Goal: Information Seeking & Learning: Learn about a topic

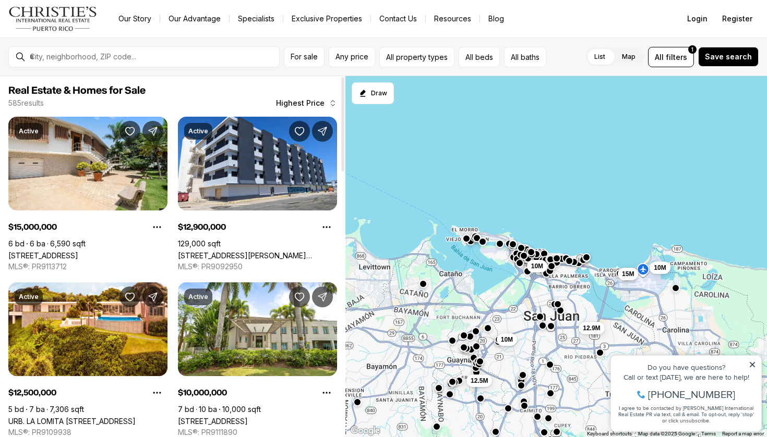
drag, startPoint x: 457, startPoint y: 215, endPoint x: 630, endPoint y: 221, distance: 172.7
click at [629, 221] on div "10M 12.9M 15M 10M 12.5M 10M" at bounding box center [556, 257] width 422 height 362
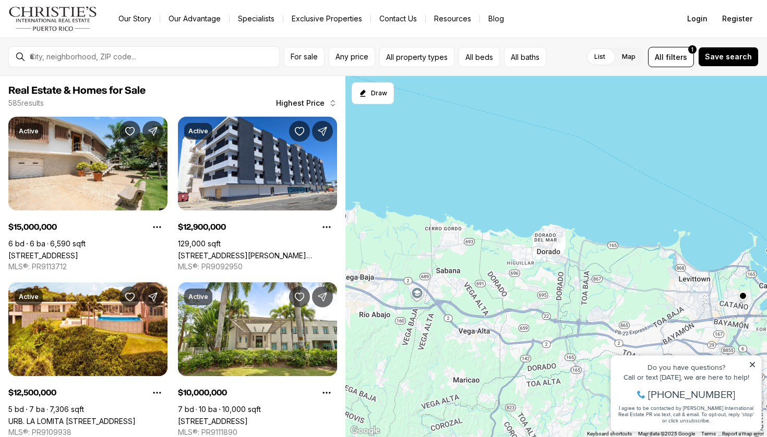
drag, startPoint x: 449, startPoint y: 295, endPoint x: 616, endPoint y: 279, distance: 168.1
click at [599, 277] on div "12.5M" at bounding box center [556, 257] width 422 height 362
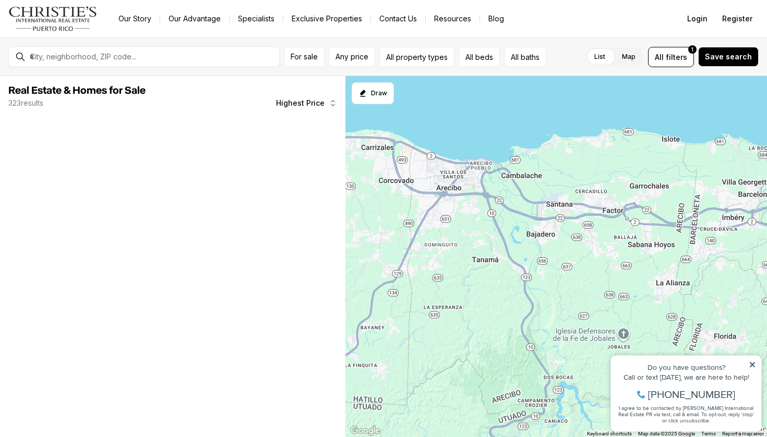
drag, startPoint x: 498, startPoint y: 245, endPoint x: 601, endPoint y: 247, distance: 103.3
click at [598, 246] on div at bounding box center [556, 257] width 422 height 362
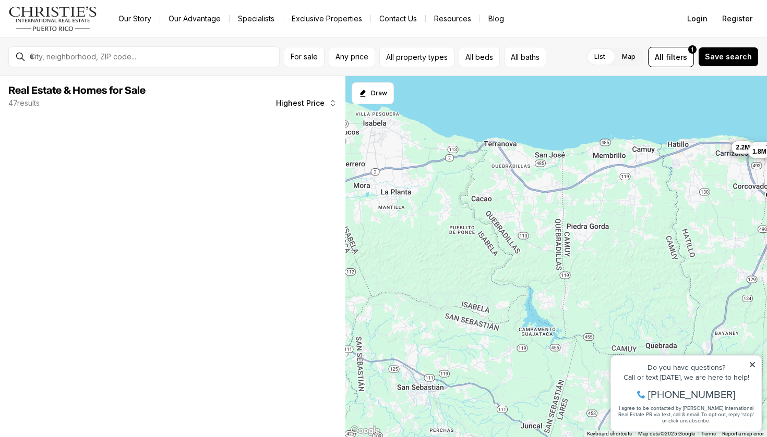
drag, startPoint x: 495, startPoint y: 226, endPoint x: 605, endPoint y: 226, distance: 110.0
click at [605, 226] on div "7.5M 4.5M 2.2M 4.5M 3M 1.8M 1.8M" at bounding box center [556, 257] width 422 height 362
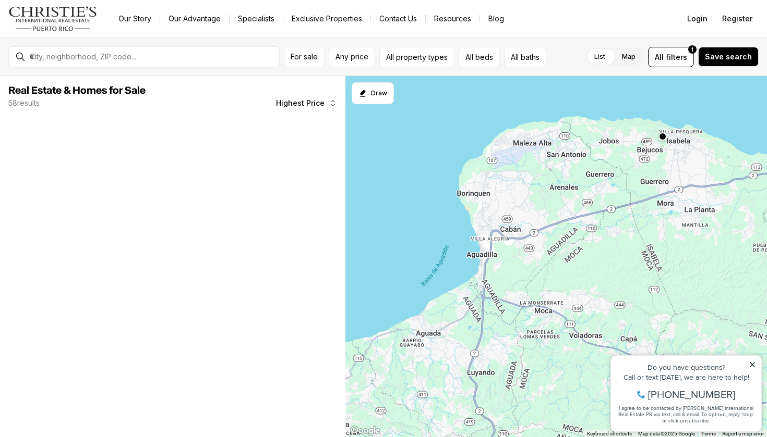
drag, startPoint x: 628, startPoint y: 229, endPoint x: 518, endPoint y: 248, distance: 111.0
click at [518, 248] on div at bounding box center [556, 257] width 422 height 362
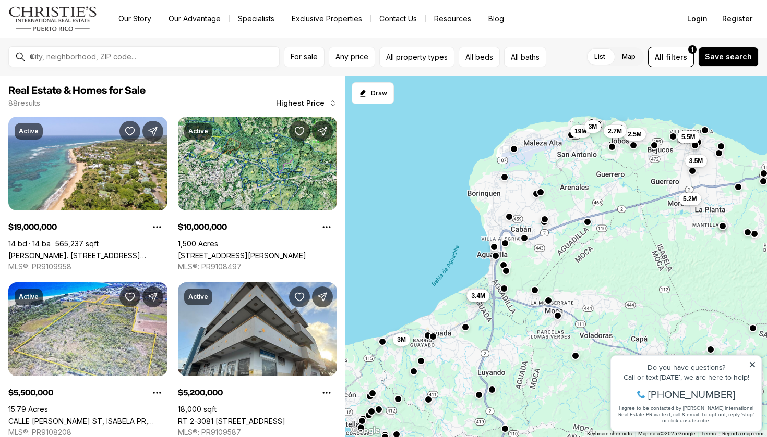
drag, startPoint x: 521, startPoint y: 283, endPoint x: 534, endPoint y: 283, distance: 12.5
click at [534, 283] on div "3M 3.4M 3.4M 19M 2M 2.5M 2.7M 3M 3.5M 5.2M 5.5M 10M" at bounding box center [556, 257] width 422 height 362
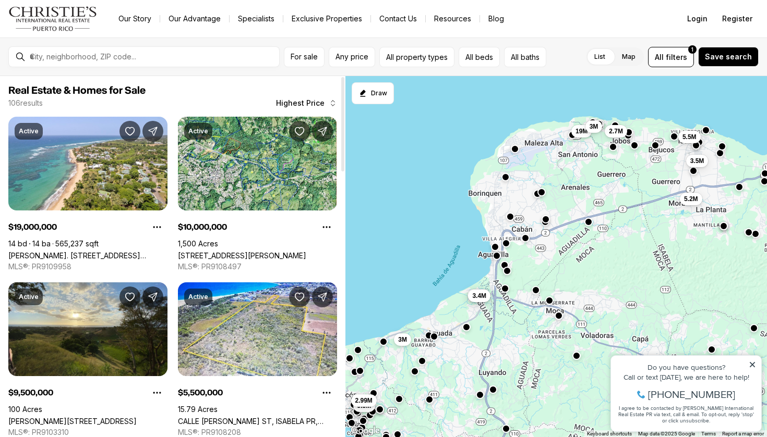
click at [331, 103] on icon "button" at bounding box center [333, 103] width 8 height 8
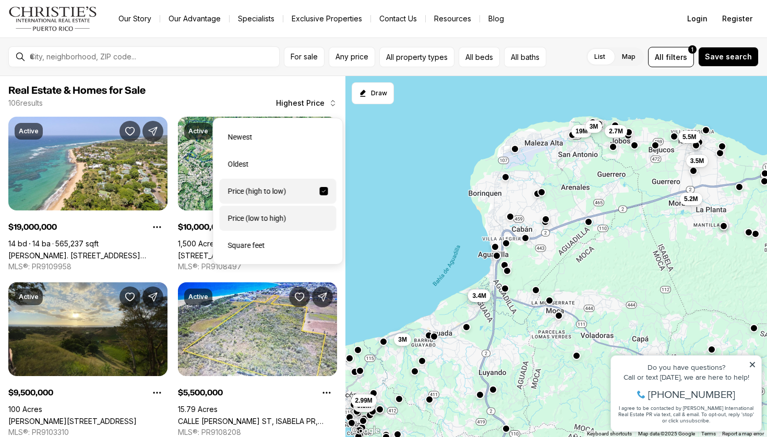
click at [300, 217] on div "Price (low to high)" at bounding box center [278, 218] width 117 height 25
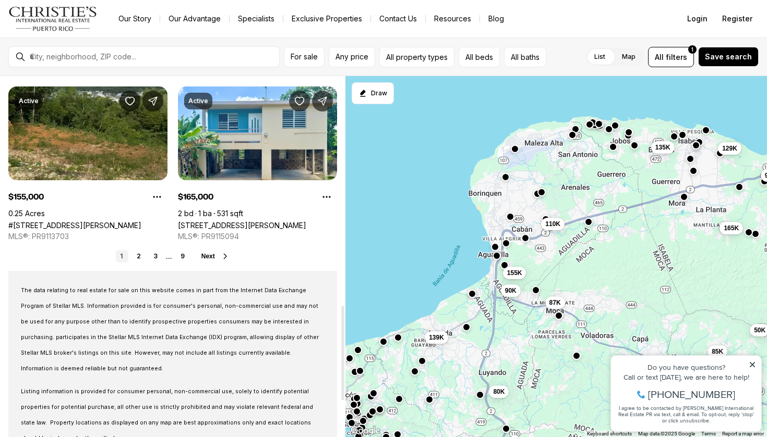
scroll to position [853, 0]
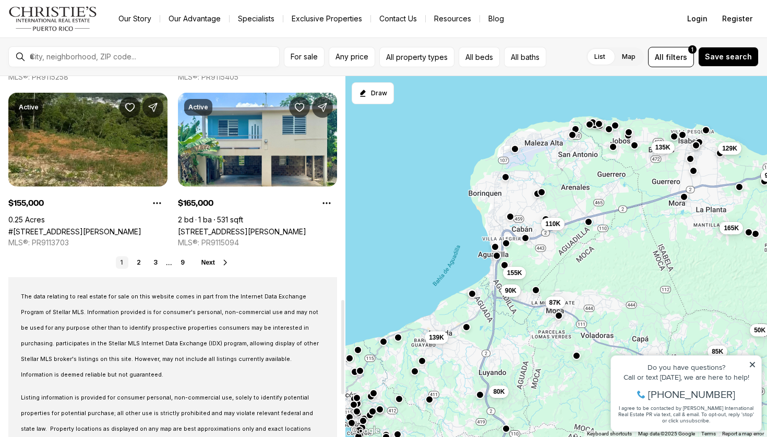
click at [177, 49] on div at bounding box center [152, 57] width 253 height 18
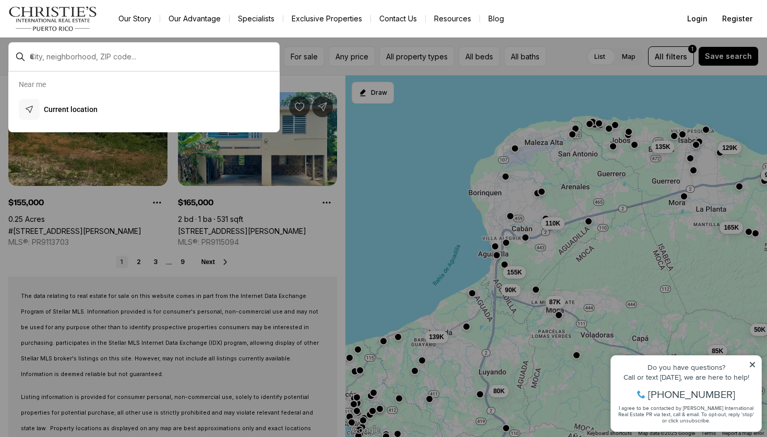
click at [169, 66] on div at bounding box center [143, 56] width 271 height 29
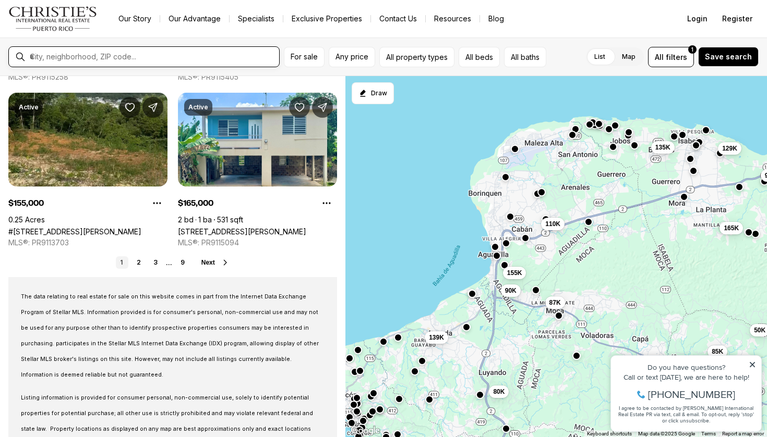
click at [152, 58] on input "text" at bounding box center [152, 56] width 245 height 9
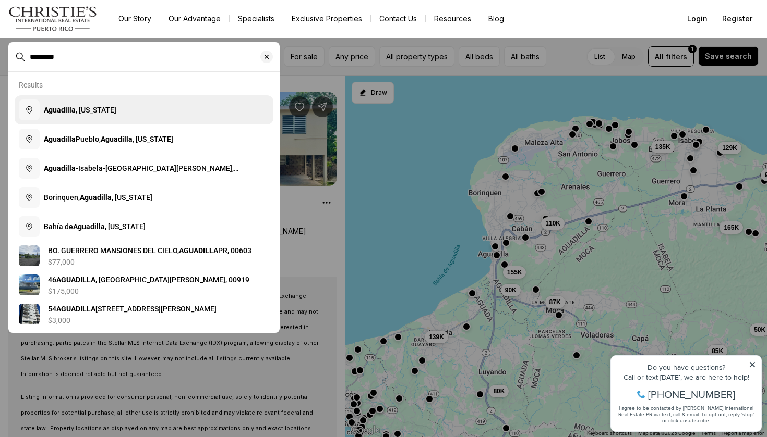
type input "*********"
click at [69, 107] on b "Aguadilla" at bounding box center [60, 110] width 32 height 8
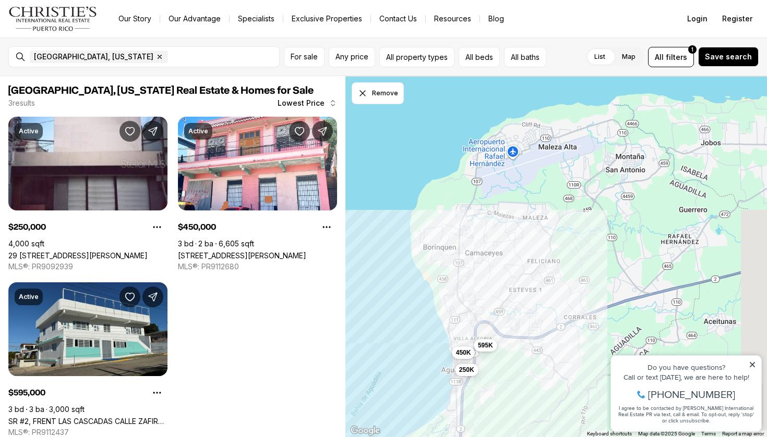
drag, startPoint x: 623, startPoint y: 244, endPoint x: 510, endPoint y: 370, distance: 168.8
click at [510, 370] on div "250K 450K 595K" at bounding box center [556, 257] width 422 height 362
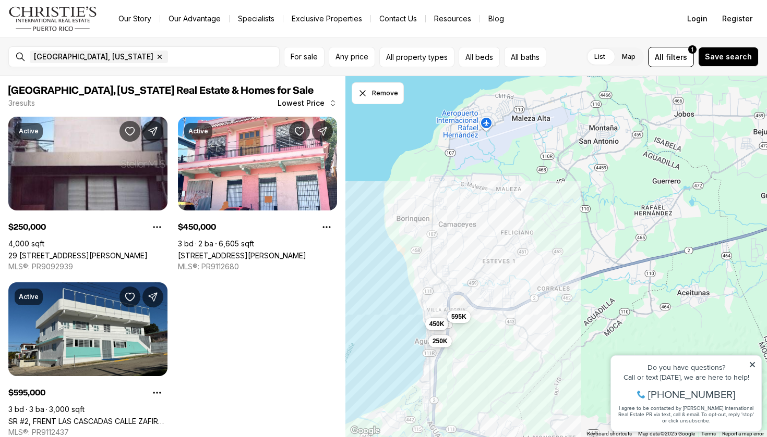
drag, startPoint x: 518, startPoint y: 356, endPoint x: 502, endPoint y: 318, distance: 41.6
click at [502, 318] on div "250K 450K 595K" at bounding box center [556, 257] width 422 height 362
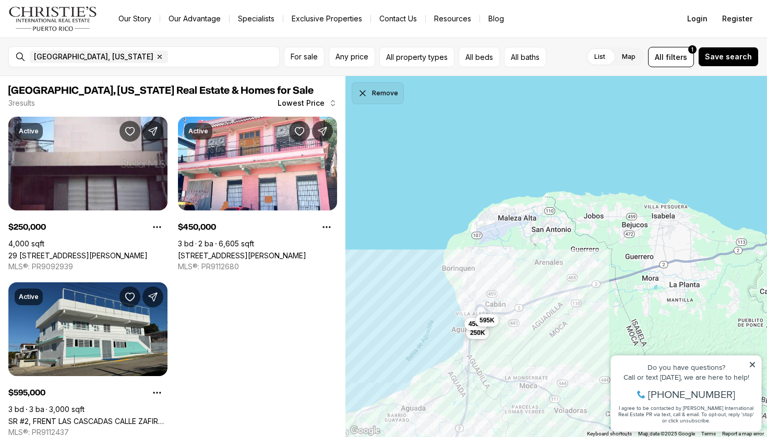
click at [362, 90] on icon "Dismiss drawing" at bounding box center [362, 93] width 10 height 10
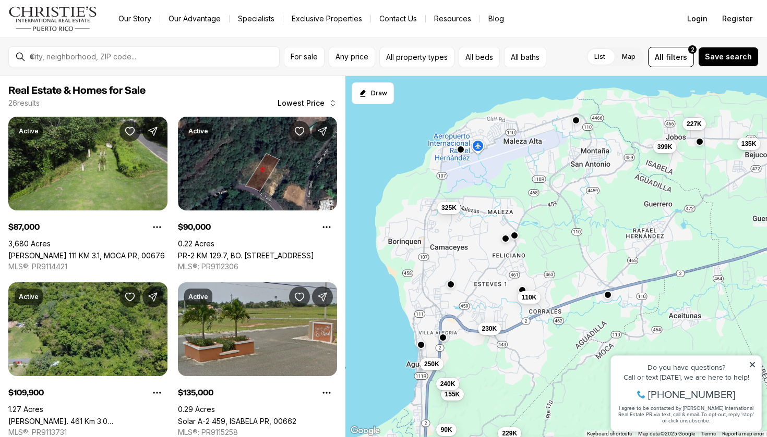
drag, startPoint x: 500, startPoint y: 308, endPoint x: 544, endPoint y: 347, distance: 59.5
click at [544, 347] on div "250K 87K 90K 110K 135K 155K 227K 229K 230K 240K 325K 399K" at bounding box center [556, 257] width 422 height 362
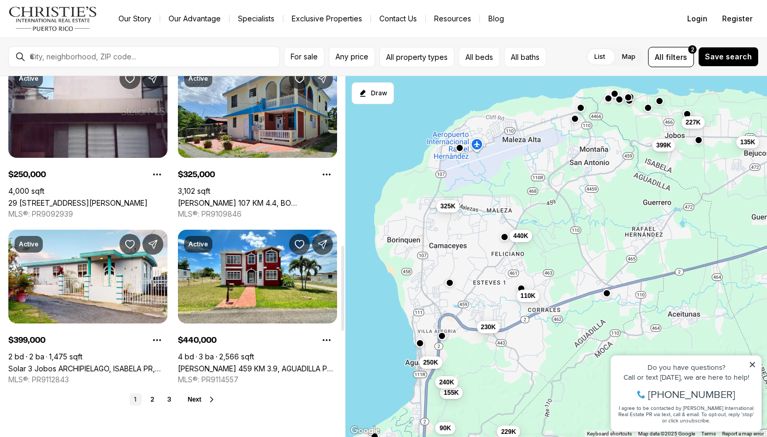
scroll to position [717, 0]
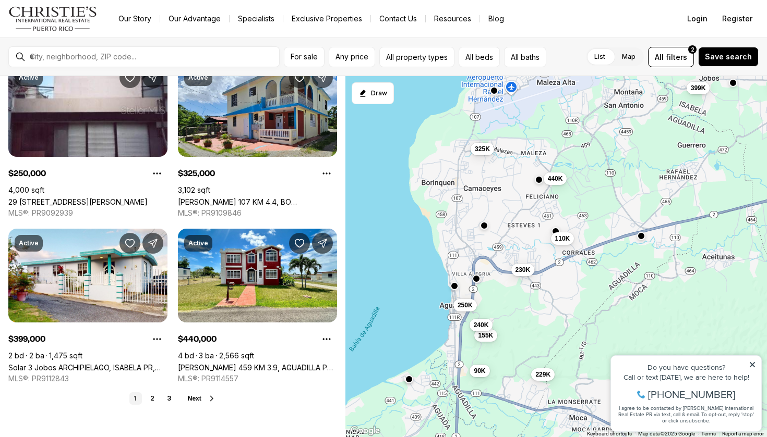
drag, startPoint x: 489, startPoint y: 366, endPoint x: 526, endPoint y: 305, distance: 71.4
click at [526, 305] on div "250K 90K 110K 135K 155K 227K 229K 230K 240K 325K 399K 440K" at bounding box center [556, 257] width 422 height 362
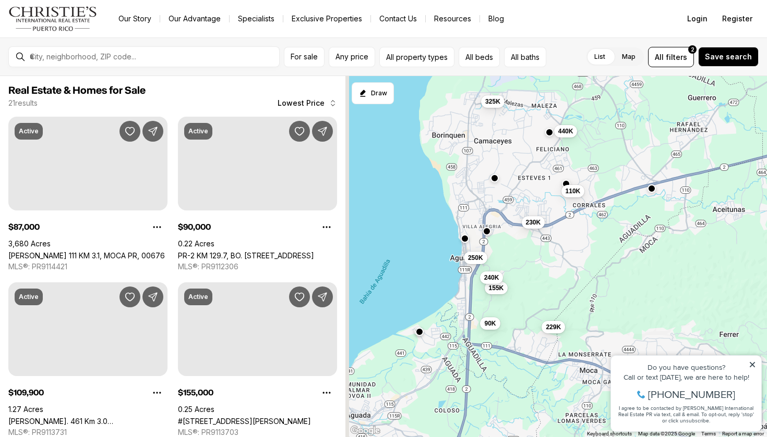
drag, startPoint x: 526, startPoint y: 305, endPoint x: 541, endPoint y: 235, distance: 71.9
click at [541, 235] on div "250K 90K 110K 155K 229K 230K 240K 325K 399K 440K" at bounding box center [556, 257] width 422 height 362
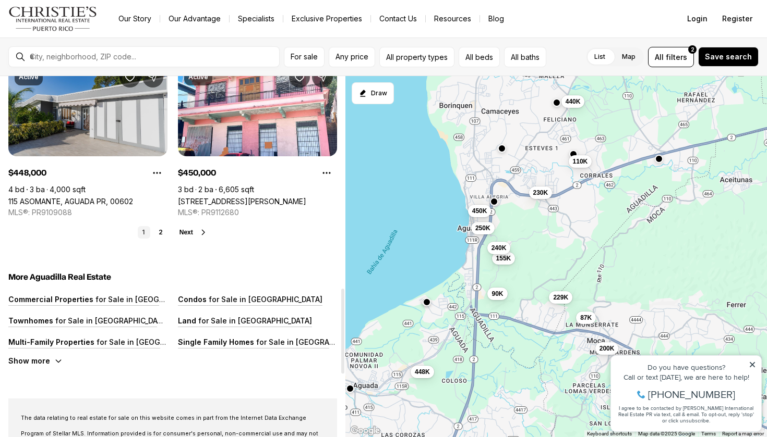
scroll to position [901, 0]
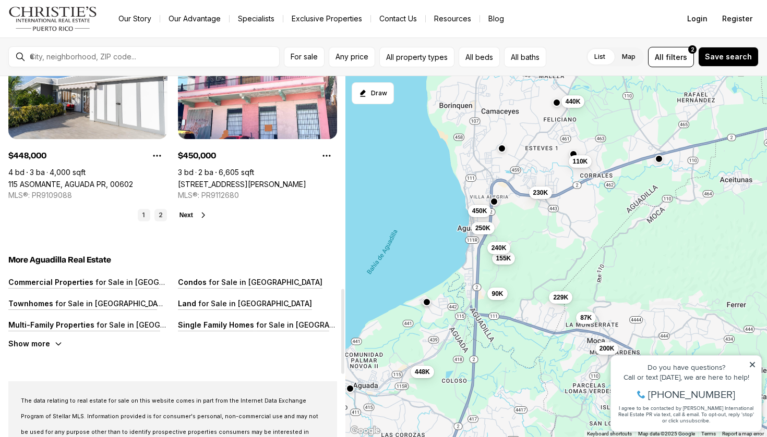
click at [157, 213] on link "2" at bounding box center [160, 215] width 13 height 13
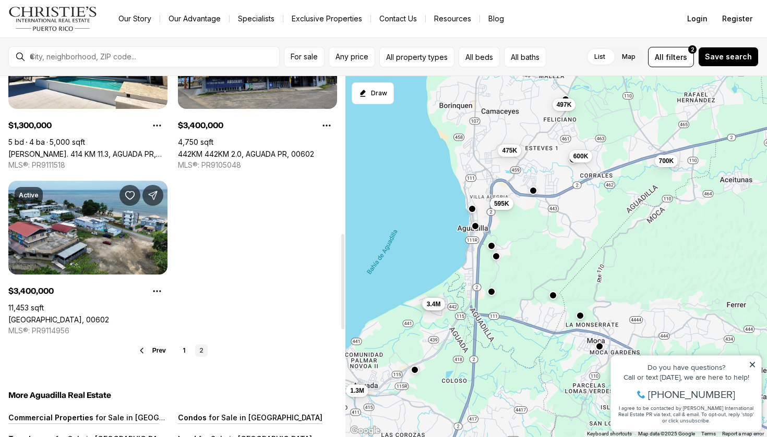
scroll to position [592, 0]
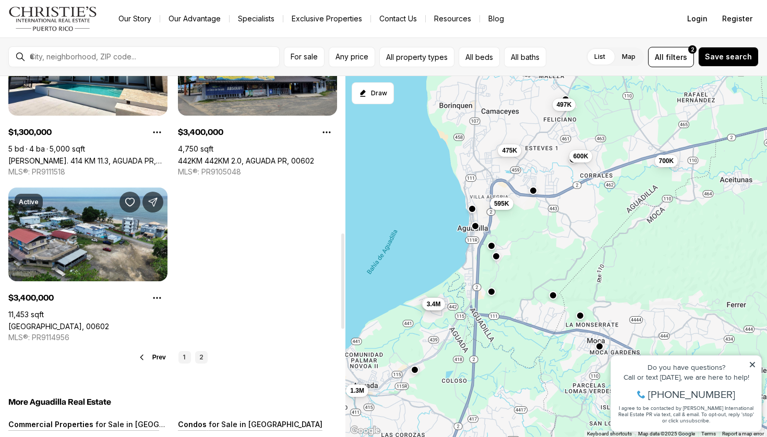
click at [180, 355] on link "1" at bounding box center [184, 357] width 13 height 13
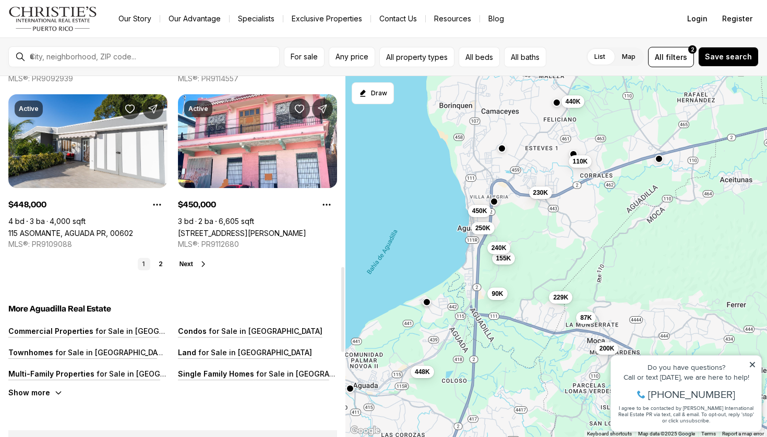
scroll to position [770, 0]
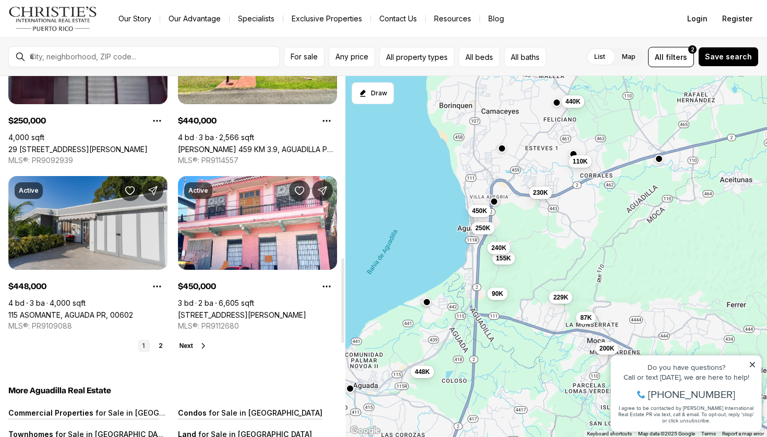
click at [81, 311] on link "115 ASOMANTE, AGUADA PR, 00602" at bounding box center [70, 315] width 125 height 9
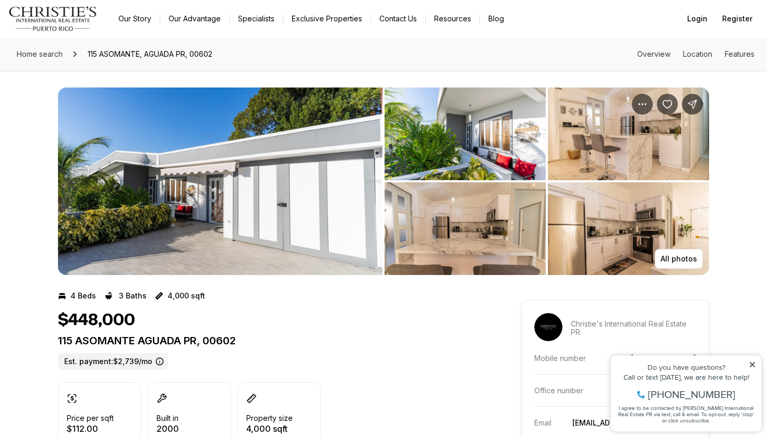
click at [294, 178] on img "View image gallery" at bounding box center [220, 182] width 324 height 188
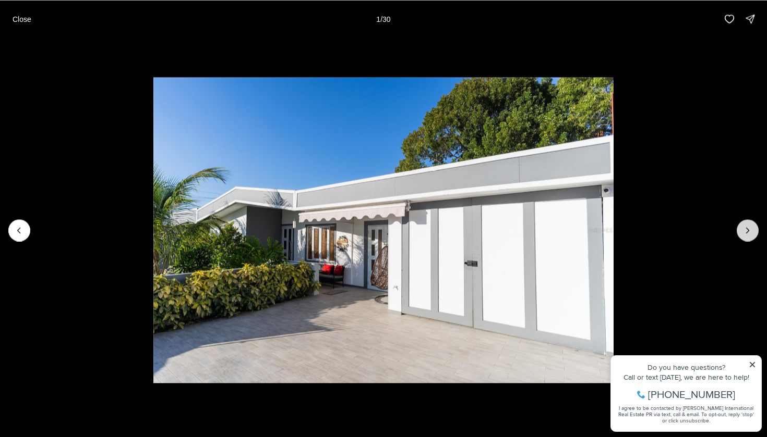
click at [744, 232] on icon "Next slide" at bounding box center [747, 230] width 10 height 10
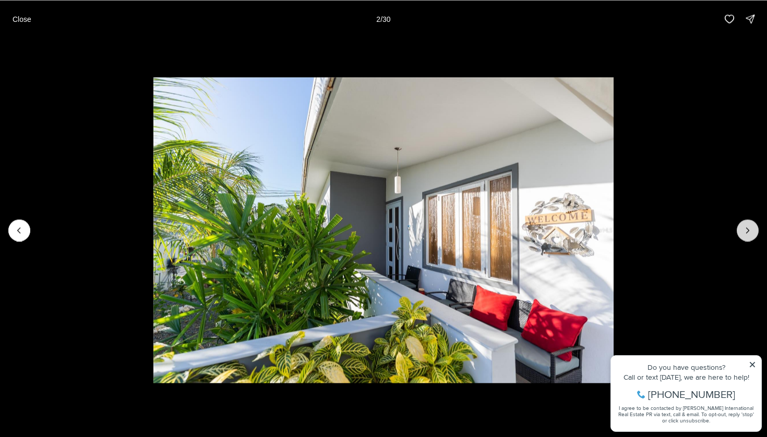
click at [744, 232] on icon "Next slide" at bounding box center [747, 230] width 10 height 10
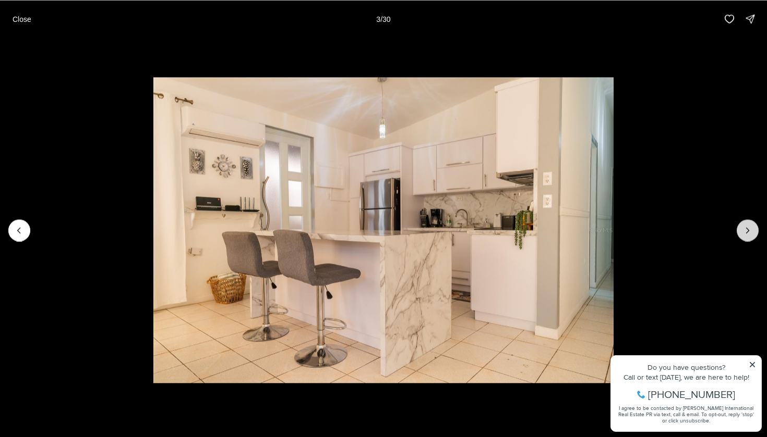
click at [744, 232] on icon "Next slide" at bounding box center [747, 230] width 10 height 10
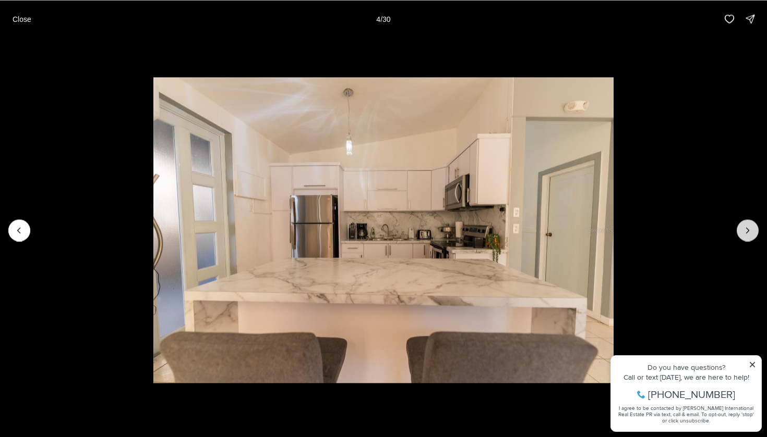
click at [744, 232] on icon "Next slide" at bounding box center [747, 230] width 10 height 10
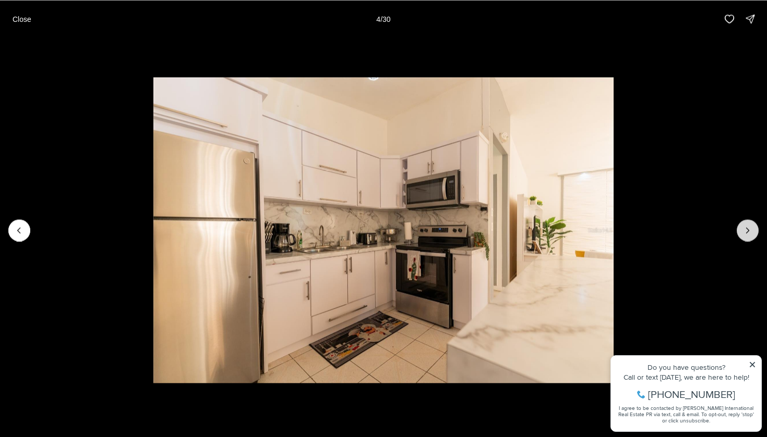
click at [744, 232] on icon "Next slide" at bounding box center [747, 230] width 10 height 10
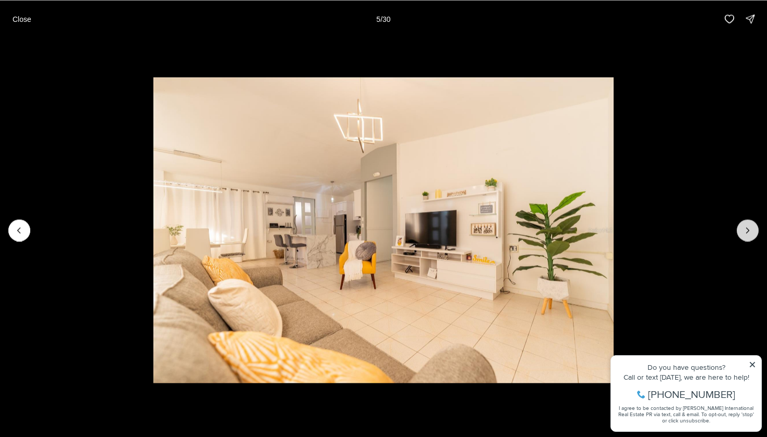
click at [744, 232] on icon "Next slide" at bounding box center [747, 230] width 10 height 10
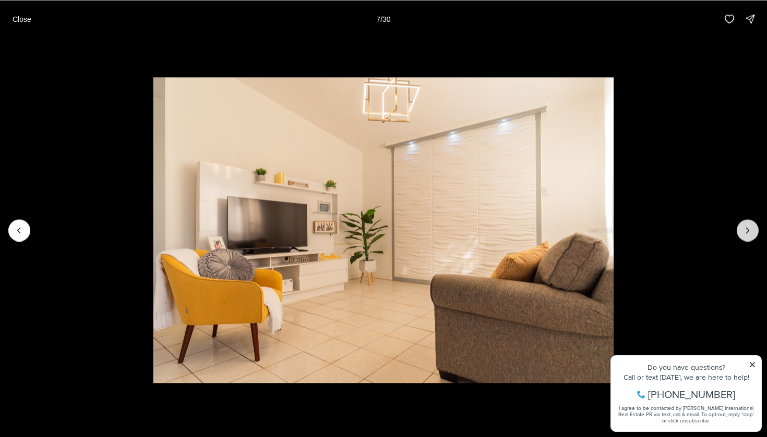
click at [744, 232] on icon "Next slide" at bounding box center [747, 230] width 10 height 10
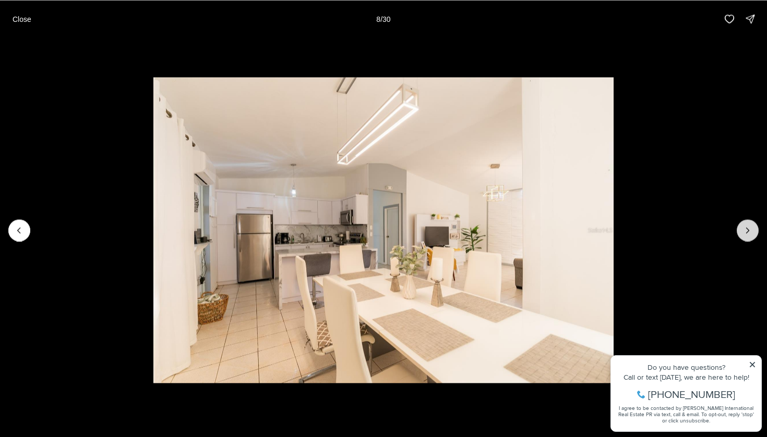
click at [744, 232] on icon "Next slide" at bounding box center [747, 230] width 10 height 10
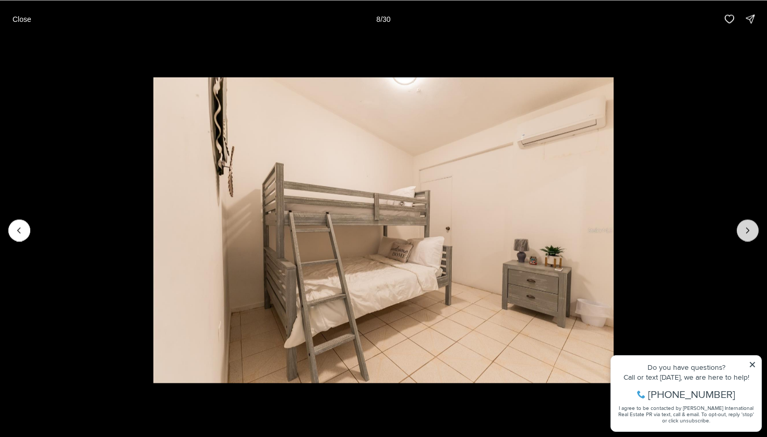
click at [744, 232] on icon "Next slide" at bounding box center [747, 230] width 10 height 10
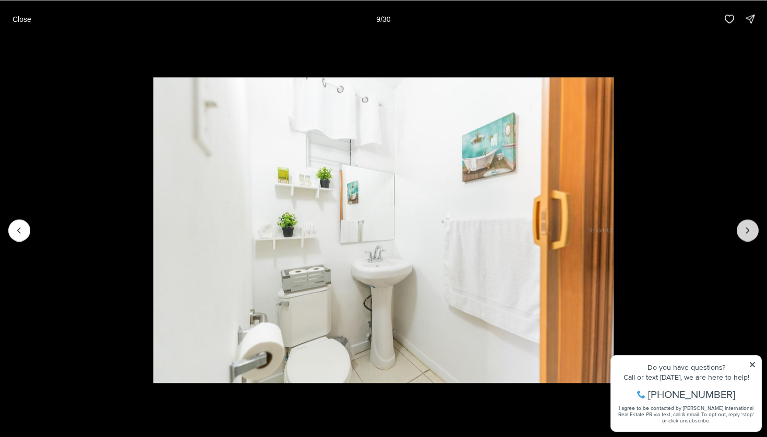
click at [744, 232] on icon "Next slide" at bounding box center [747, 230] width 10 height 10
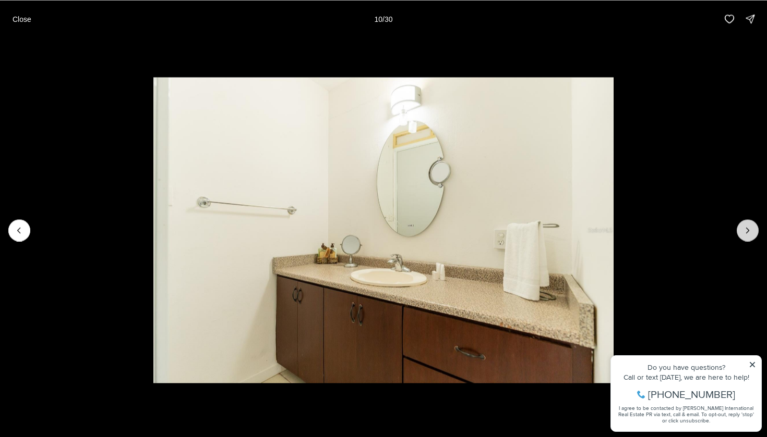
click at [744, 232] on icon "Next slide" at bounding box center [747, 230] width 10 height 10
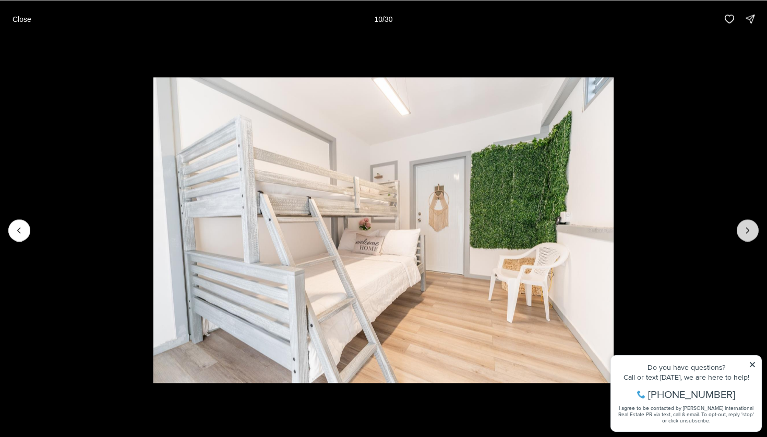
click at [744, 232] on icon "Next slide" at bounding box center [747, 230] width 10 height 10
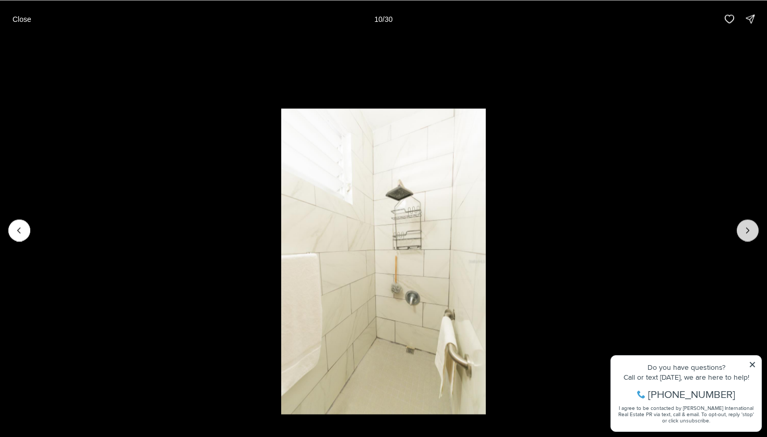
click at [744, 232] on icon "Next slide" at bounding box center [747, 230] width 10 height 10
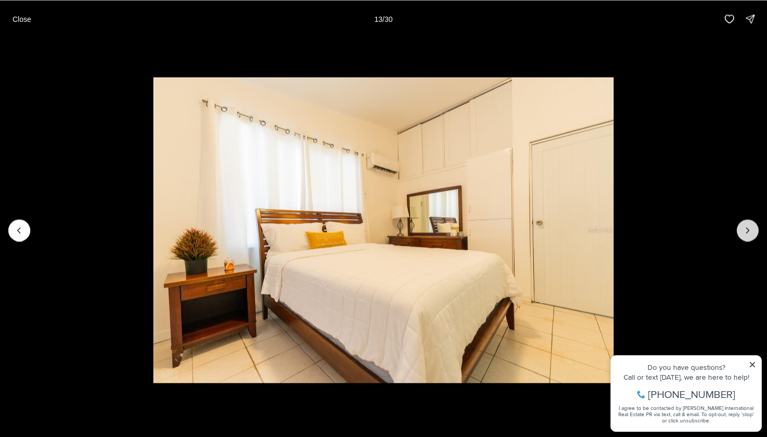
click at [744, 232] on icon "Next slide" at bounding box center [747, 230] width 10 height 10
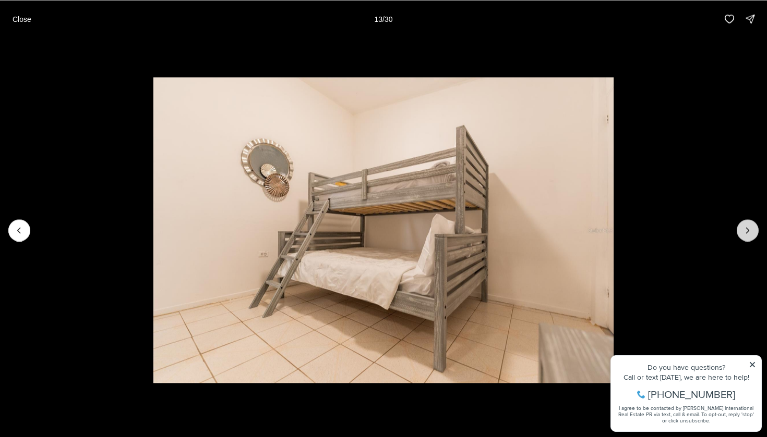
click at [744, 232] on icon "Next slide" at bounding box center [747, 230] width 10 height 10
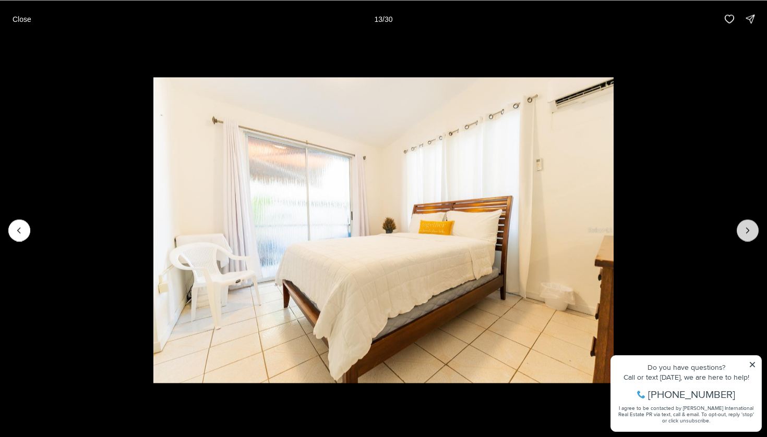
click at [744, 232] on icon "Next slide" at bounding box center [747, 230] width 10 height 10
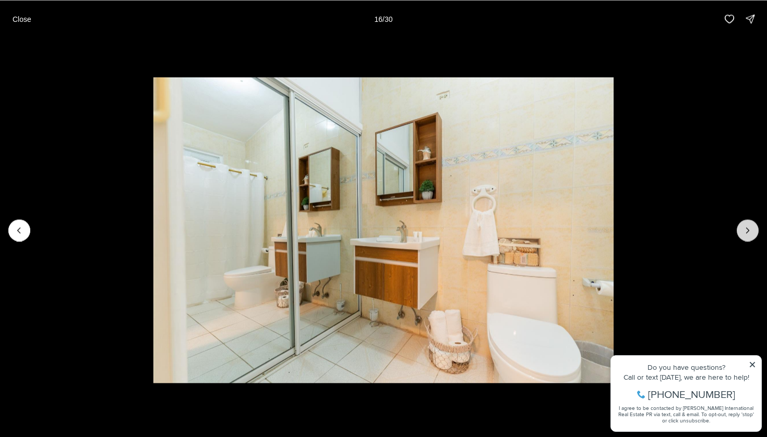
click at [744, 232] on icon "Next slide" at bounding box center [747, 230] width 10 height 10
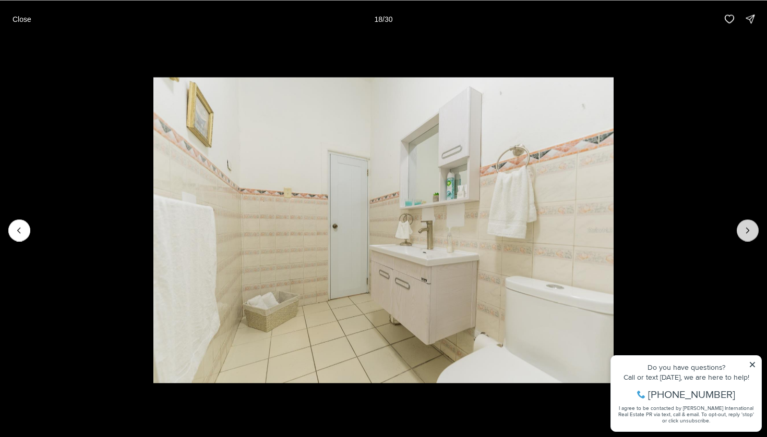
click at [744, 232] on icon "Next slide" at bounding box center [747, 230] width 10 height 10
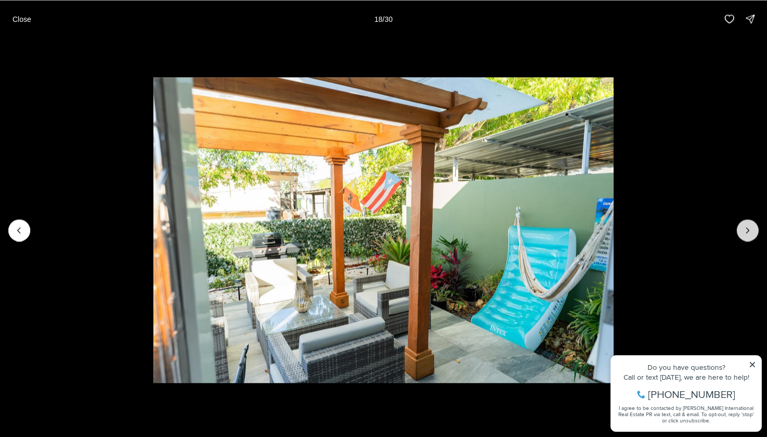
click at [744, 232] on icon "Next slide" at bounding box center [747, 230] width 10 height 10
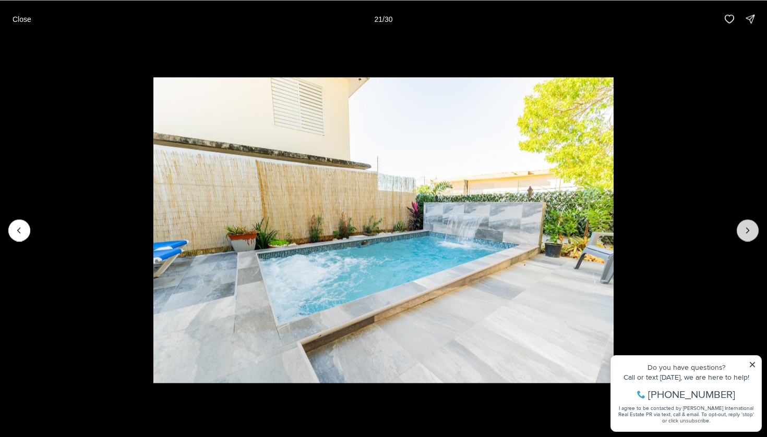
click at [744, 232] on icon "Next slide" at bounding box center [747, 230] width 10 height 10
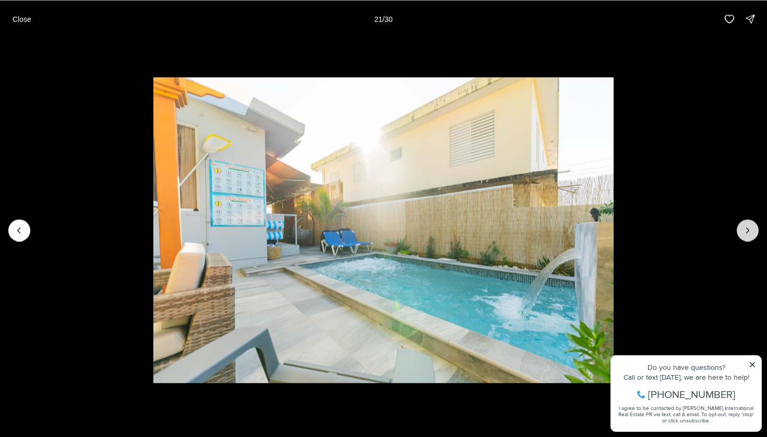
click at [744, 232] on icon "Next slide" at bounding box center [747, 230] width 10 height 10
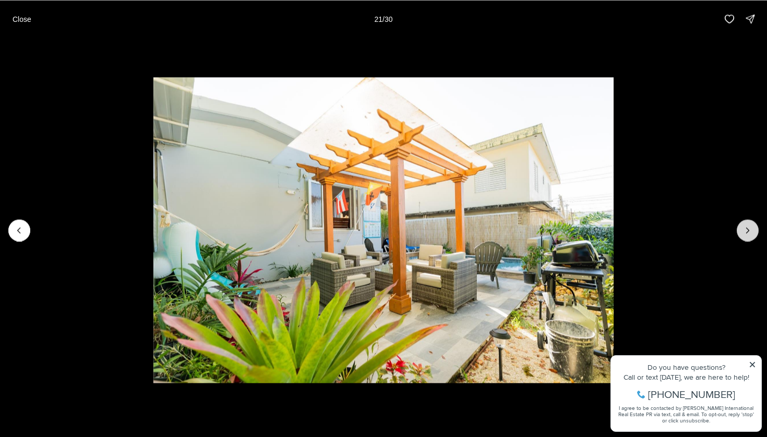
click at [744, 232] on icon "Next slide" at bounding box center [747, 230] width 10 height 10
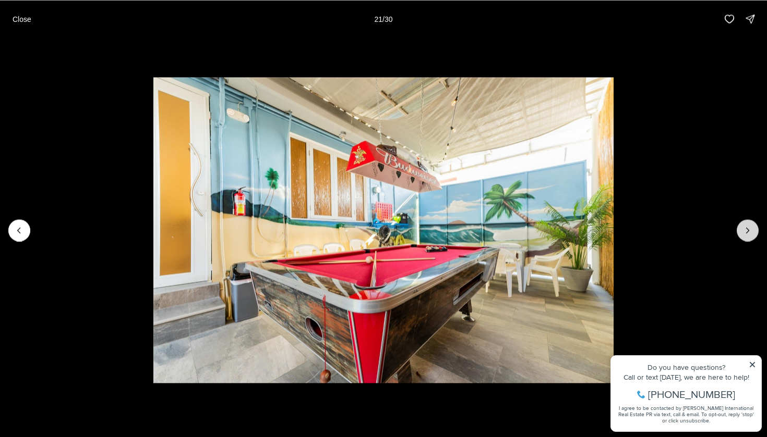
click at [744, 232] on icon "Next slide" at bounding box center [747, 230] width 10 height 10
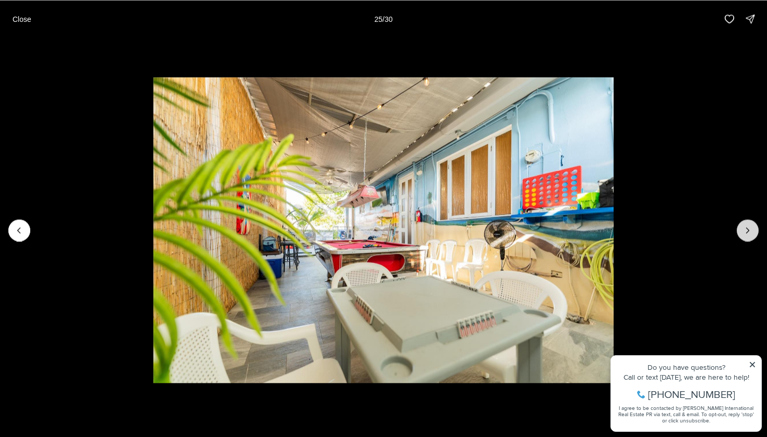
click at [744, 232] on icon "Next slide" at bounding box center [747, 230] width 10 height 10
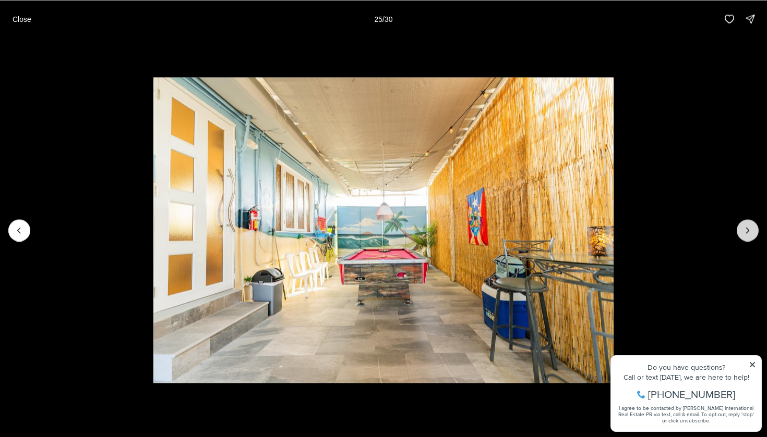
click at [744, 232] on icon "Next slide" at bounding box center [747, 230] width 10 height 10
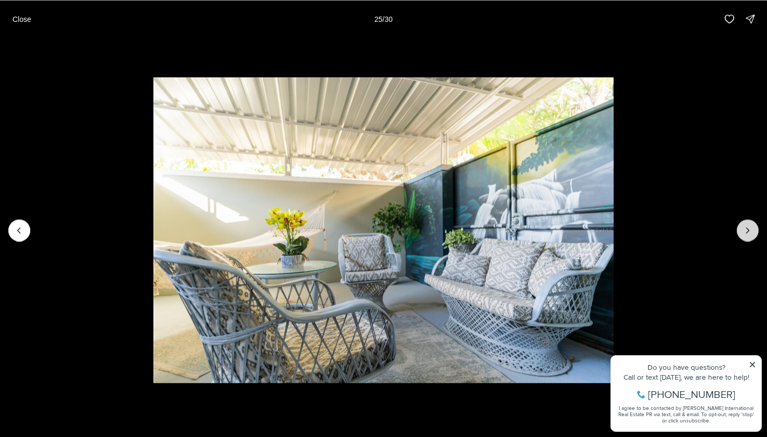
click at [744, 232] on icon "Next slide" at bounding box center [747, 230] width 10 height 10
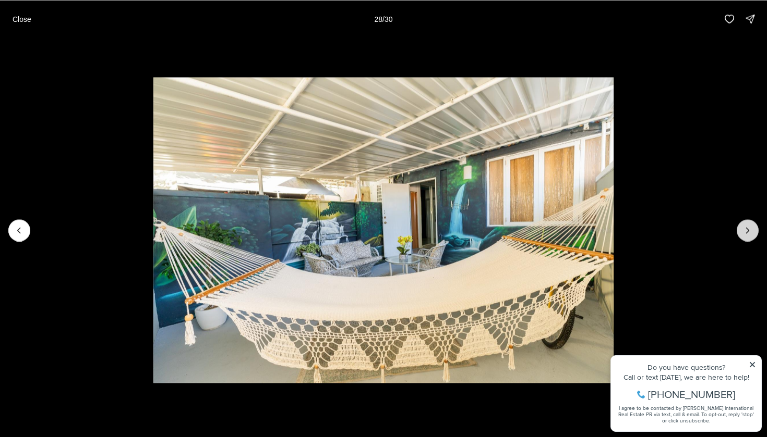
click at [744, 232] on icon "Next slide" at bounding box center [747, 230] width 10 height 10
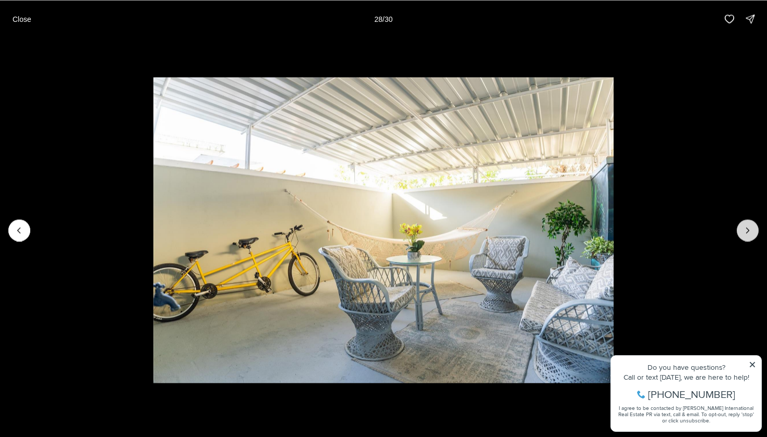
click at [744, 232] on icon "Next slide" at bounding box center [747, 230] width 10 height 10
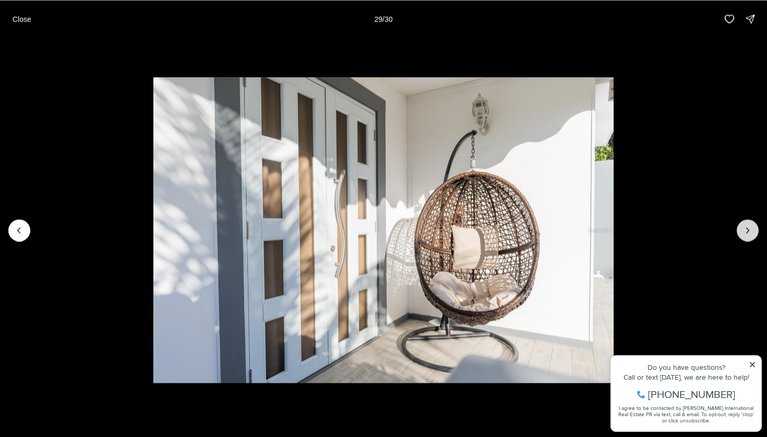
click at [744, 232] on div at bounding box center [747, 231] width 22 height 22
click at [19, 229] on icon "Previous slide" at bounding box center [19, 230] width 3 height 5
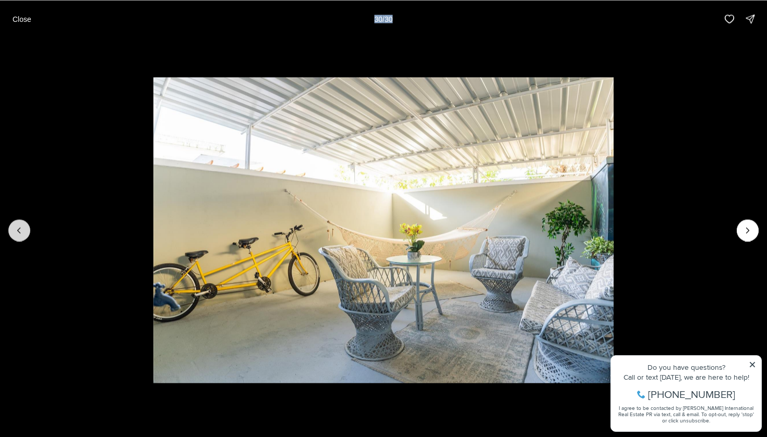
click at [19, 229] on icon "Previous slide" at bounding box center [19, 230] width 3 height 5
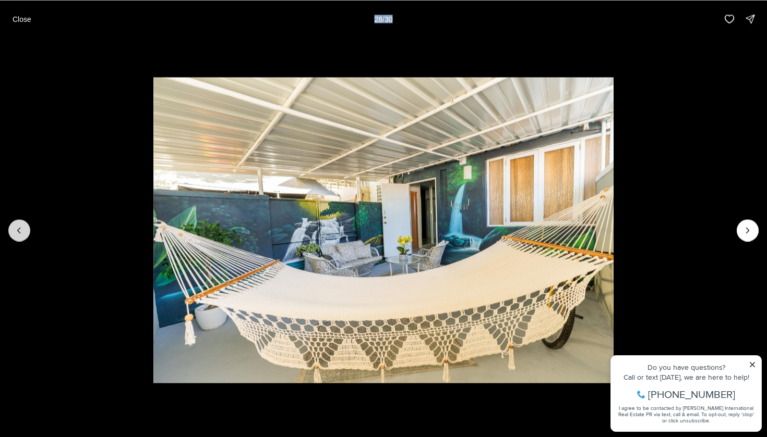
click at [19, 229] on icon "Previous slide" at bounding box center [19, 230] width 3 height 5
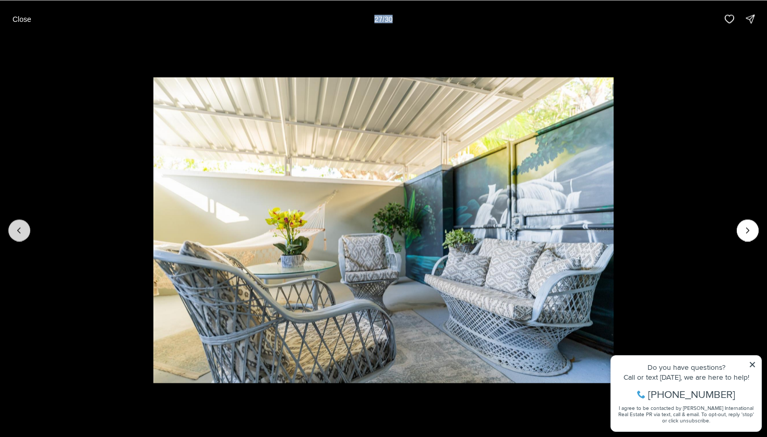
click at [19, 229] on icon "Previous slide" at bounding box center [19, 230] width 3 height 5
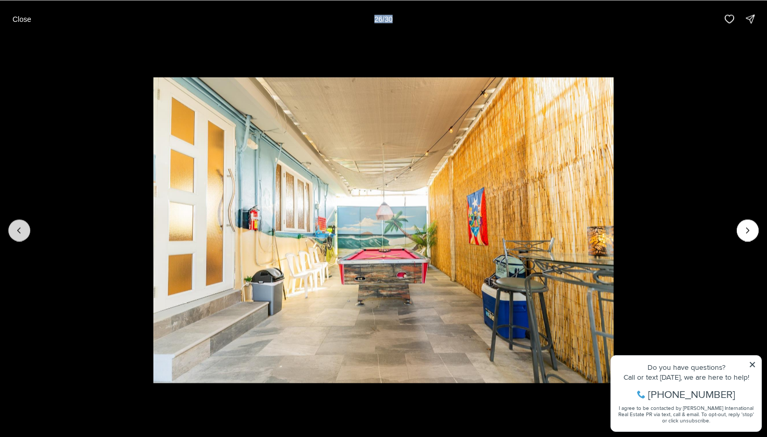
click at [19, 229] on icon "Previous slide" at bounding box center [19, 230] width 3 height 5
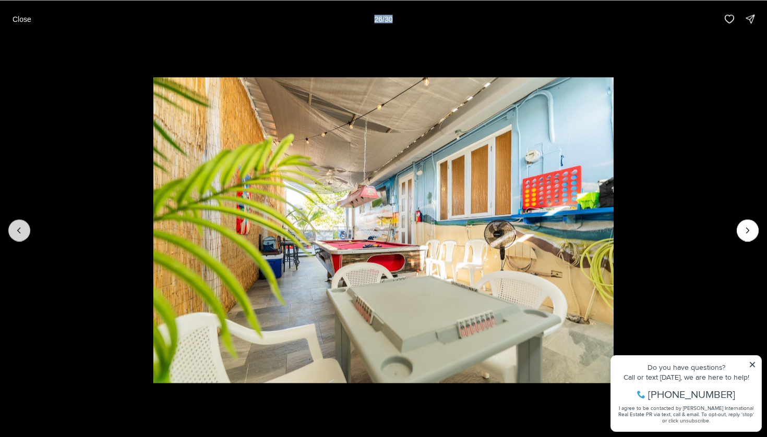
click at [19, 229] on icon "Previous slide" at bounding box center [19, 230] width 3 height 5
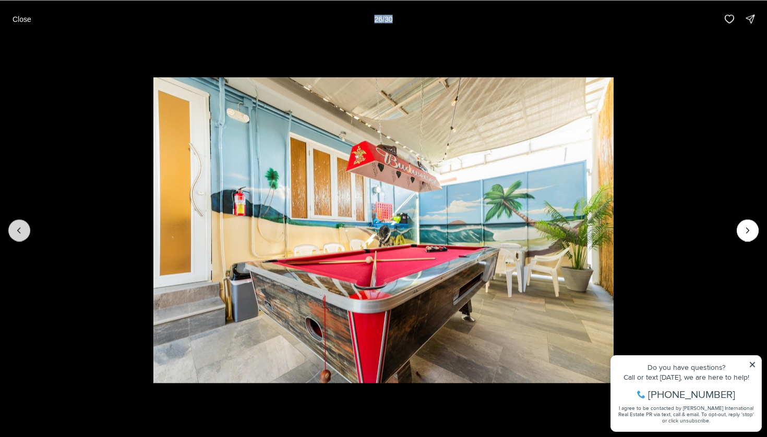
click at [19, 229] on icon "Previous slide" at bounding box center [19, 230] width 3 height 5
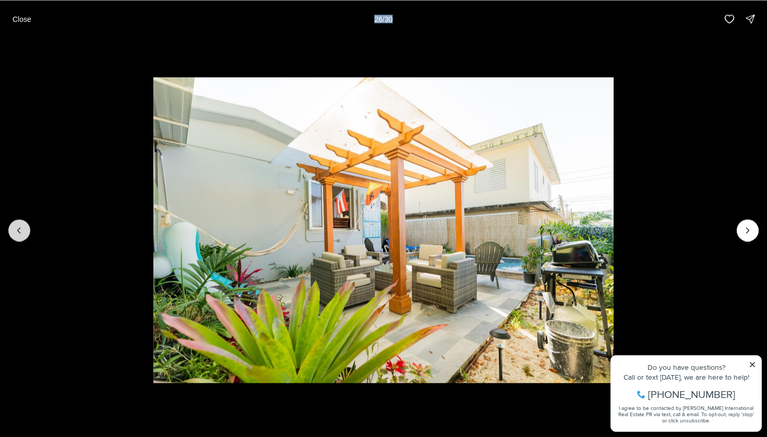
click at [19, 229] on icon "Previous slide" at bounding box center [19, 230] width 3 height 5
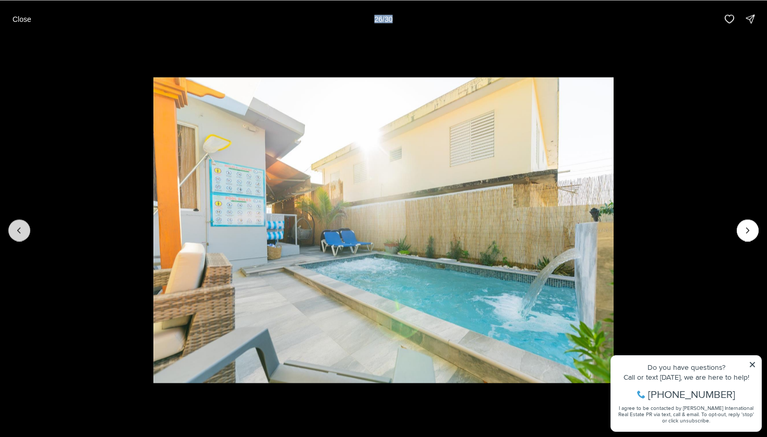
click at [19, 229] on icon "Previous slide" at bounding box center [19, 230] width 3 height 5
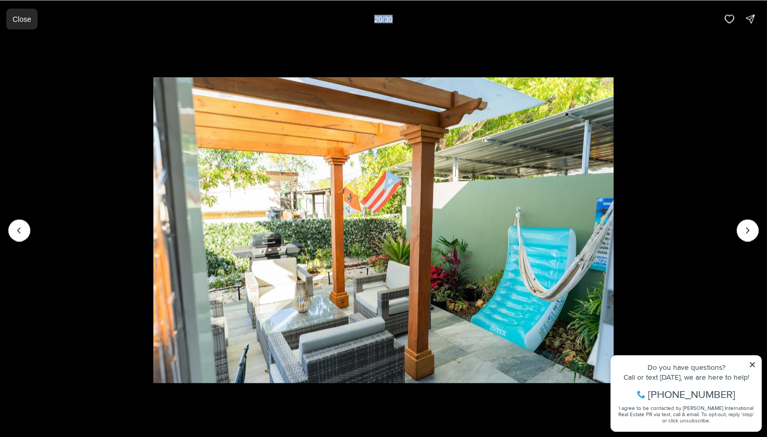
click at [26, 20] on p "Close" at bounding box center [22, 19] width 19 height 8
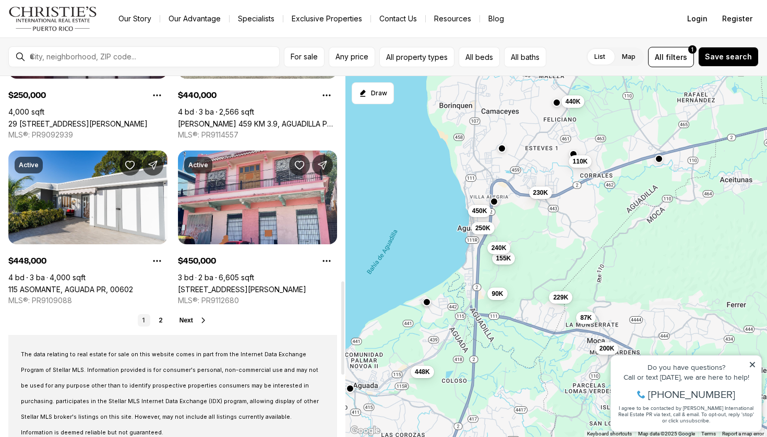
scroll to position [804, 0]
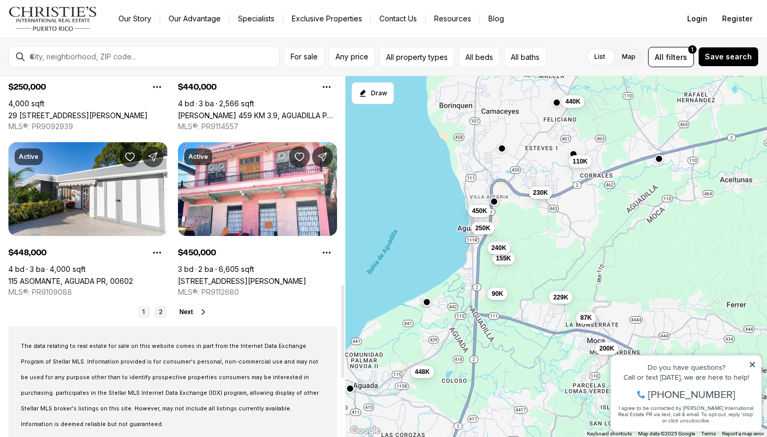
click at [161, 312] on link "2" at bounding box center [160, 312] width 13 height 13
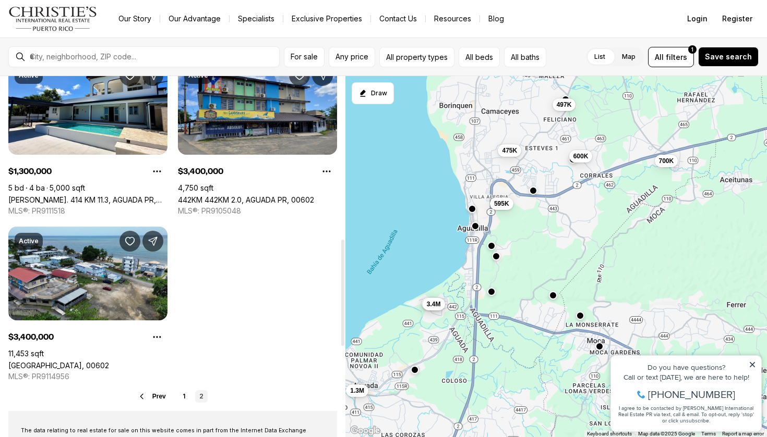
scroll to position [554, 0]
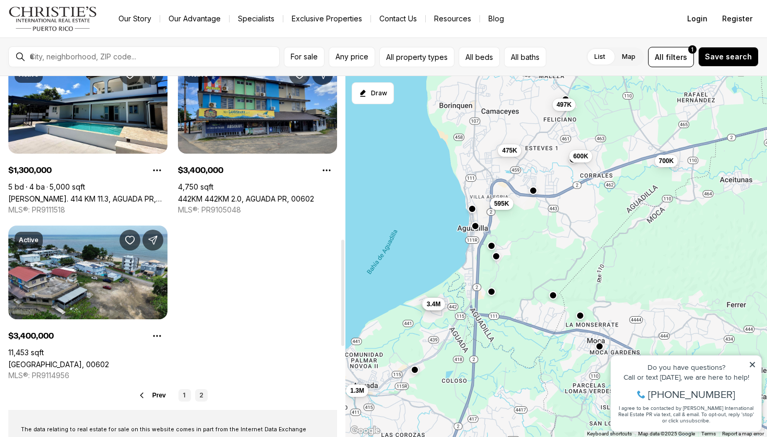
click at [185, 392] on link "1" at bounding box center [184, 396] width 13 height 13
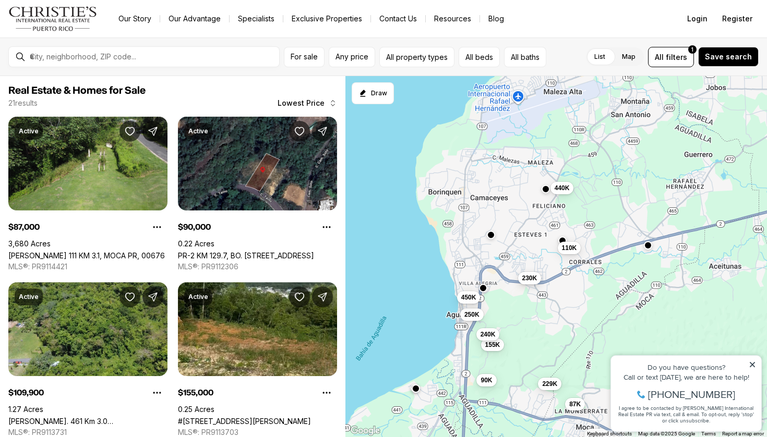
drag, startPoint x: 537, startPoint y: 196, endPoint x: 526, endPoint y: 284, distance: 88.8
click at [526, 284] on button "230K" at bounding box center [528, 278] width 23 height 13
